Goal: Task Accomplishment & Management: Manage account settings

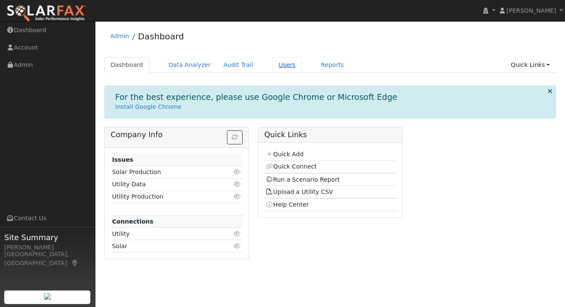
click at [278, 65] on link "Users" at bounding box center [287, 65] width 30 height 16
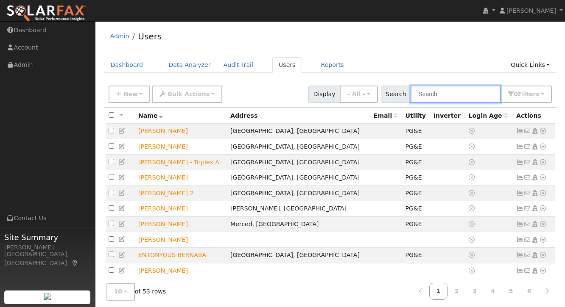
click at [449, 96] on input "text" at bounding box center [455, 94] width 90 height 17
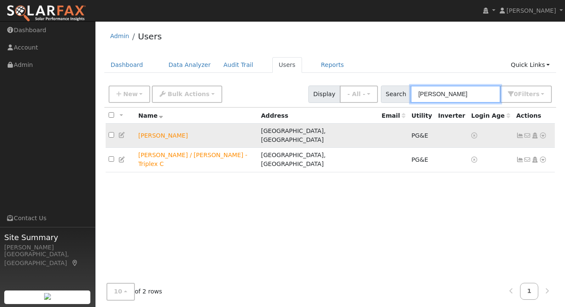
type input "[PERSON_NAME]"
click at [521, 133] on icon at bounding box center [520, 136] width 8 height 6
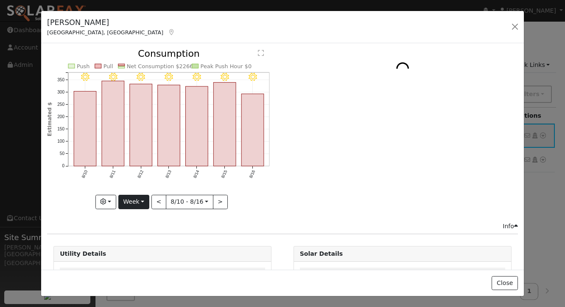
click at [144, 201] on button "Week" at bounding box center [133, 202] width 31 height 14
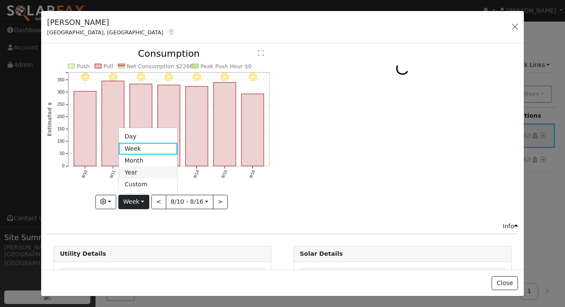
click at [139, 176] on link "Year" at bounding box center [148, 173] width 59 height 12
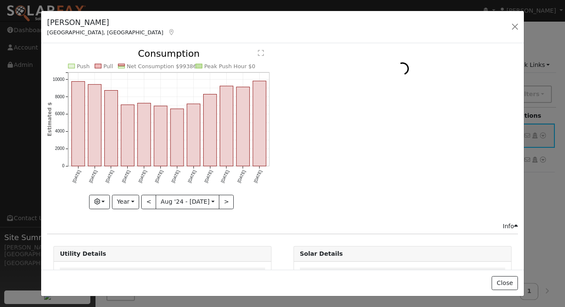
click at [319, 24] on div "[PERSON_NAME], [GEOGRAPHIC_DATA] Default Account Default Account [STREET_ADDRES…" at bounding box center [282, 27] width 483 height 33
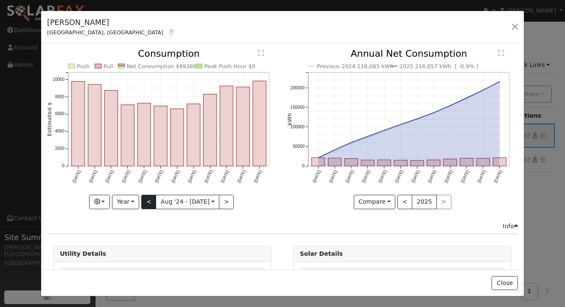
click at [151, 202] on button "<" at bounding box center [148, 202] width 15 height 14
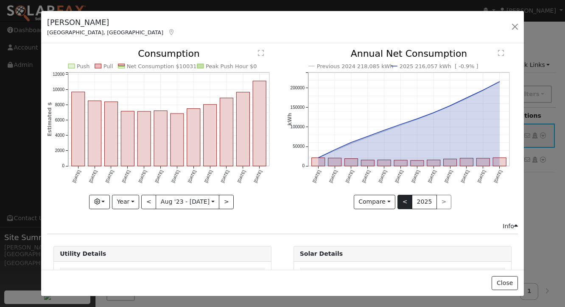
click at [403, 204] on button "<" at bounding box center [404, 202] width 15 height 14
click at [444, 201] on button ">" at bounding box center [443, 202] width 15 height 14
click at [221, 198] on button ">" at bounding box center [226, 202] width 15 height 14
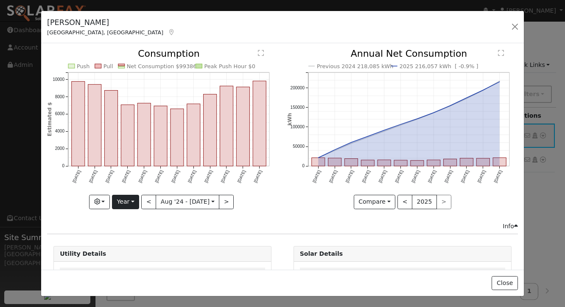
click at [132, 201] on button "Year" at bounding box center [125, 202] width 27 height 14
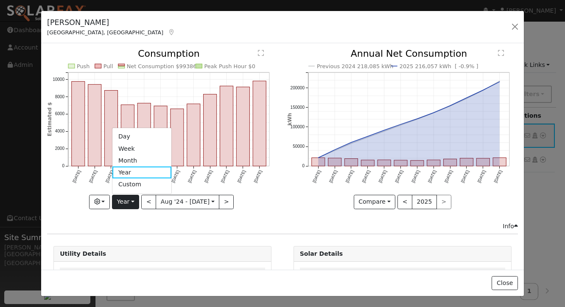
click at [132, 201] on button "Year" at bounding box center [125, 202] width 27 height 14
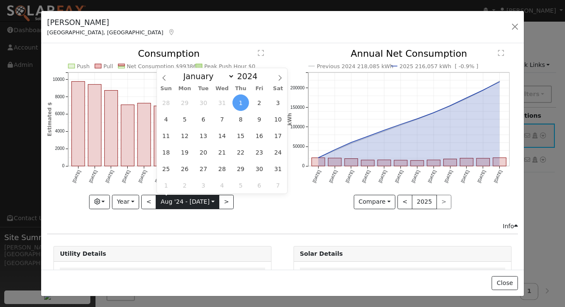
click at [211, 201] on input "[DATE]" at bounding box center [187, 202] width 63 height 14
click at [136, 199] on button "Year" at bounding box center [125, 202] width 27 height 14
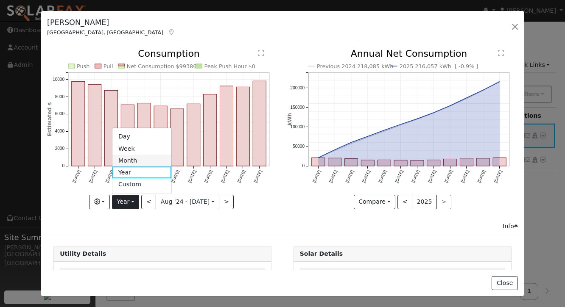
click at [130, 162] on link "Month" at bounding box center [141, 161] width 59 height 12
type input "[DATE]"
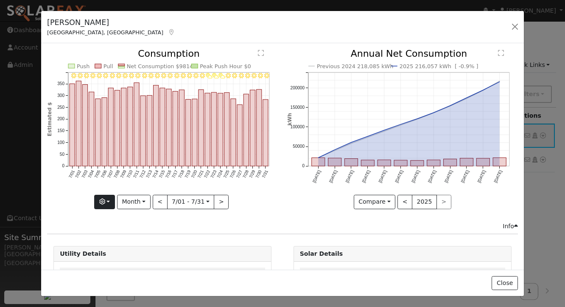
click at [110, 199] on button "button" at bounding box center [104, 202] width 21 height 14
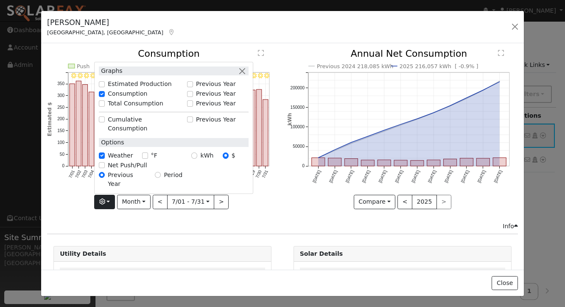
click at [197, 159] on input "kWh" at bounding box center [194, 156] width 6 height 6
radio input "true"
radio input "false"
click at [120, 170] on label "Net Push/Pull" at bounding box center [127, 165] width 39 height 9
click at [105, 168] on input "Net Push/Pull" at bounding box center [102, 165] width 6 height 6
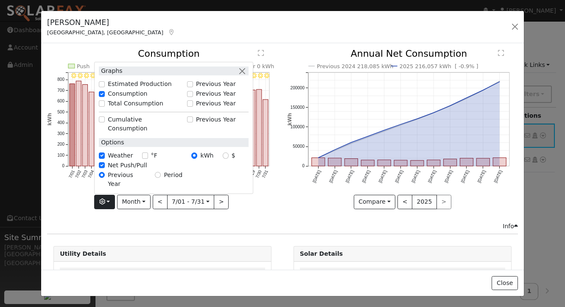
click at [126, 170] on label "Net Push/Pull" at bounding box center [127, 165] width 39 height 9
click at [105, 168] on input "Net Push/Pull" at bounding box center [102, 165] width 6 height 6
checkbox input "false"
click at [277, 215] on div "7/31 - Clear 7/30 - Clear 7/29 - Clear 7/28 - Clear 7/27 - Clear 7/26 - Clear 7…" at bounding box center [163, 135] width 240 height 173
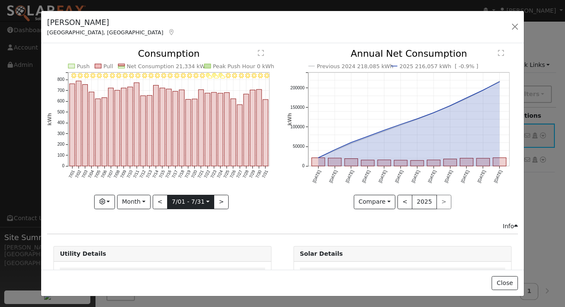
click at [205, 201] on input "[DATE]" at bounding box center [190, 202] width 47 height 14
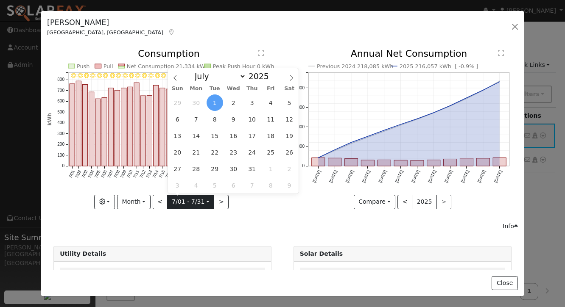
click at [205, 201] on input "[DATE]" at bounding box center [190, 202] width 47 height 14
click at [247, 214] on div "7/31 - Clear 7/30 - Clear 7/29 - Clear 7/28 - Clear 7/27 - Clear 7/26 - Clear 7…" at bounding box center [163, 135] width 240 height 173
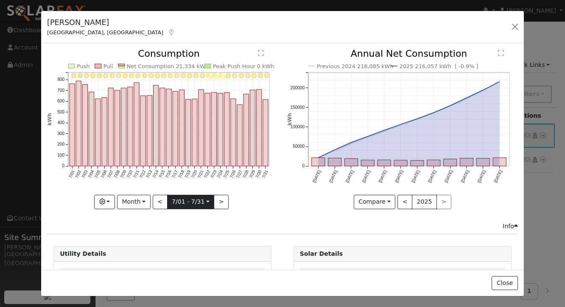
click at [208, 200] on input "[DATE]" at bounding box center [190, 202] width 47 height 14
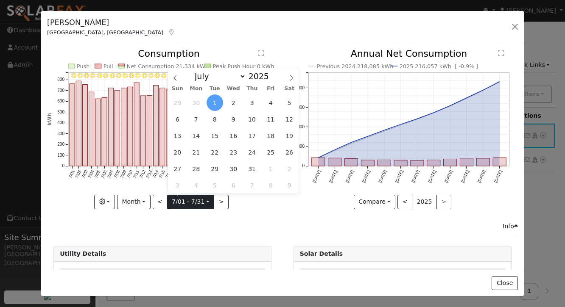
click at [208, 200] on input "[DATE]" at bounding box center [190, 202] width 47 height 14
click at [291, 214] on div "Previous 2024 218,085 kWh 2025 216,057 kWh [ -0.9% ] [DATE] Sep '[DATE] Nov '[D…" at bounding box center [402, 135] width 240 height 173
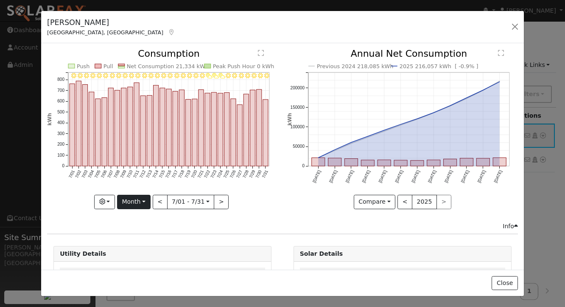
click at [145, 205] on button "Month" at bounding box center [133, 202] width 33 height 14
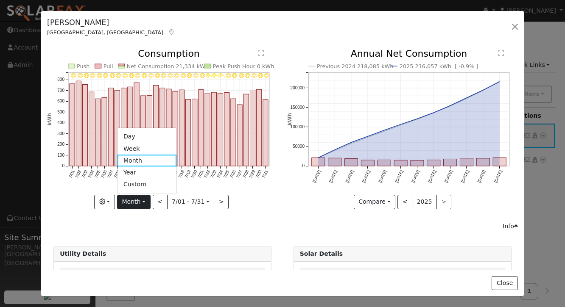
click at [145, 205] on button "Month" at bounding box center [133, 202] width 33 height 14
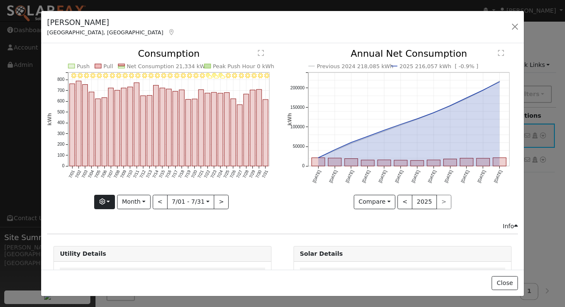
click at [110, 203] on button "button" at bounding box center [104, 202] width 21 height 14
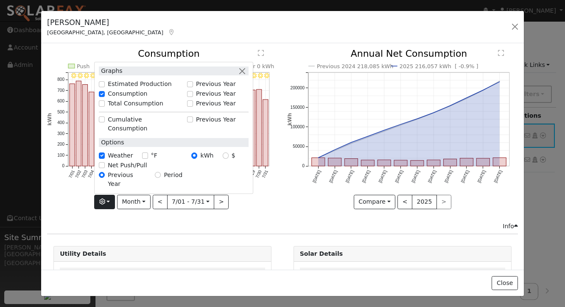
click at [118, 89] on label "Estimated Production" at bounding box center [140, 84] width 64 height 9
click at [105, 87] on input "Estimated Production" at bounding box center [102, 84] width 6 height 6
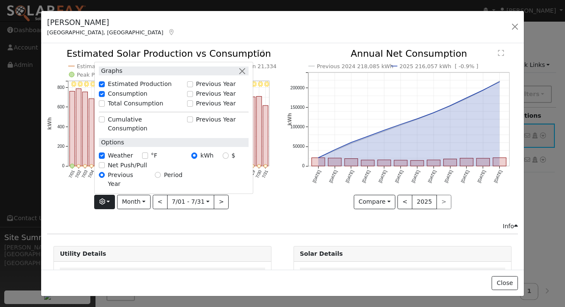
click at [302, 217] on div "Previous 2024 218,085 kWh 2025 216,057 kWh [ -0.9% ] [DATE] Sep '[DATE] Nov '[D…" at bounding box center [402, 135] width 240 height 173
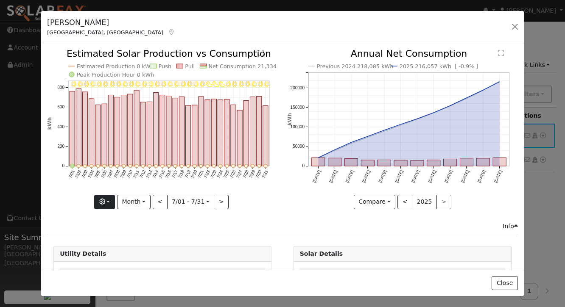
click at [108, 205] on button "button" at bounding box center [104, 202] width 21 height 14
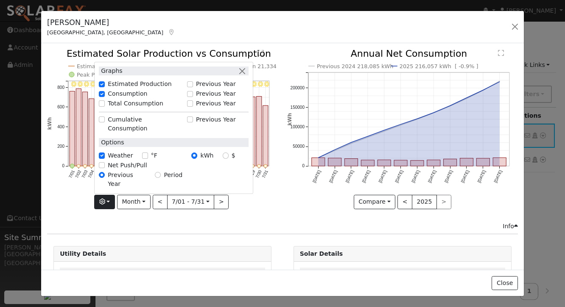
click at [114, 89] on label "Estimated Production" at bounding box center [140, 84] width 64 height 9
click at [105, 87] on input "Estimated Production" at bounding box center [102, 84] width 6 height 6
checkbox input "false"
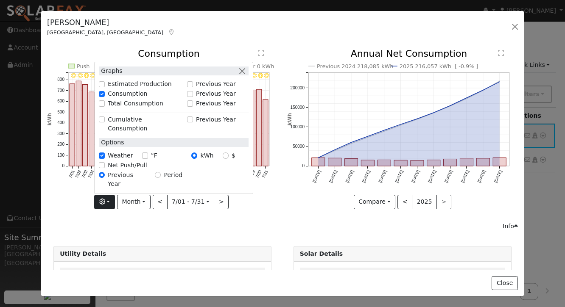
click at [263, 211] on div "7/31 - Clear 7/30 - Clear 7/29 - Clear 7/28 - Clear 7/27 - Clear 7/26 - Clear 7…" at bounding box center [163, 135] width 240 height 173
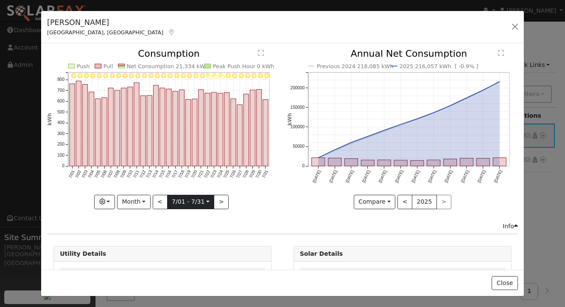
click at [186, 202] on input "[DATE]" at bounding box center [190, 202] width 47 height 14
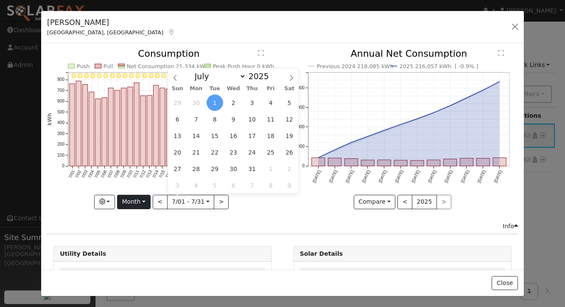
click at [136, 199] on button "Month" at bounding box center [133, 202] width 33 height 14
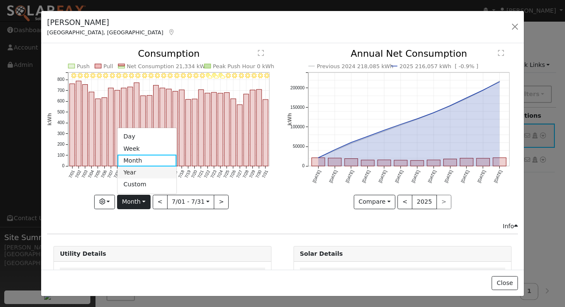
click at [135, 173] on link "Year" at bounding box center [146, 173] width 59 height 12
type input "[DATE]"
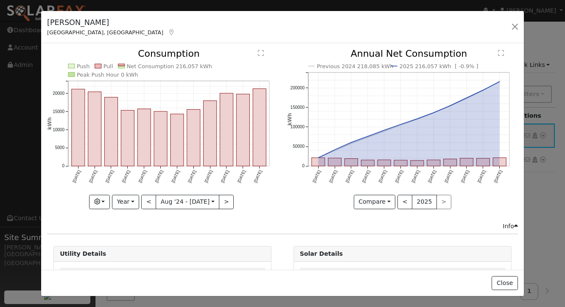
click at [303, 217] on div "Previous 2024 218,085 kWh 2025 216,057 kWh [ -0.9% ] [DATE] Sep '[DATE] Nov '[D…" at bounding box center [402, 135] width 240 height 173
click at [515, 26] on button "button" at bounding box center [515, 27] width 12 height 12
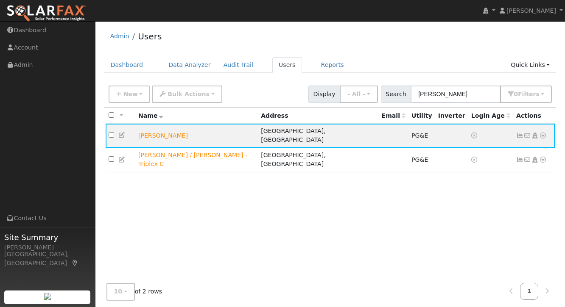
click at [442, 53] on div "Admin Users Dashboard Data Analyzer Audit Trail Users Reports Quick Links Quick…" at bounding box center [330, 173] width 461 height 297
